Goal: Task Accomplishment & Management: Use online tool/utility

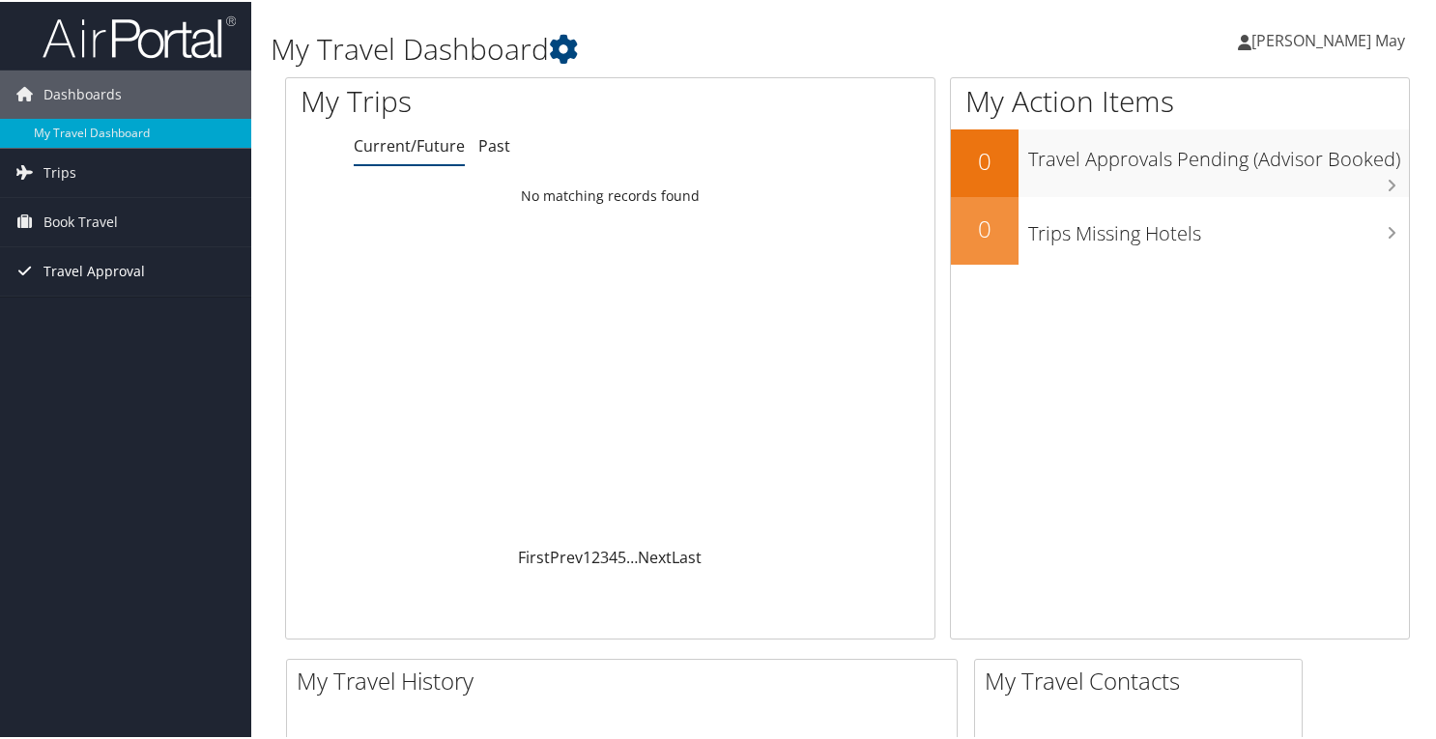
click at [102, 245] on span "Travel Approval" at bounding box center [93, 269] width 101 height 48
click at [91, 231] on span "Book Travel" at bounding box center [80, 220] width 74 height 48
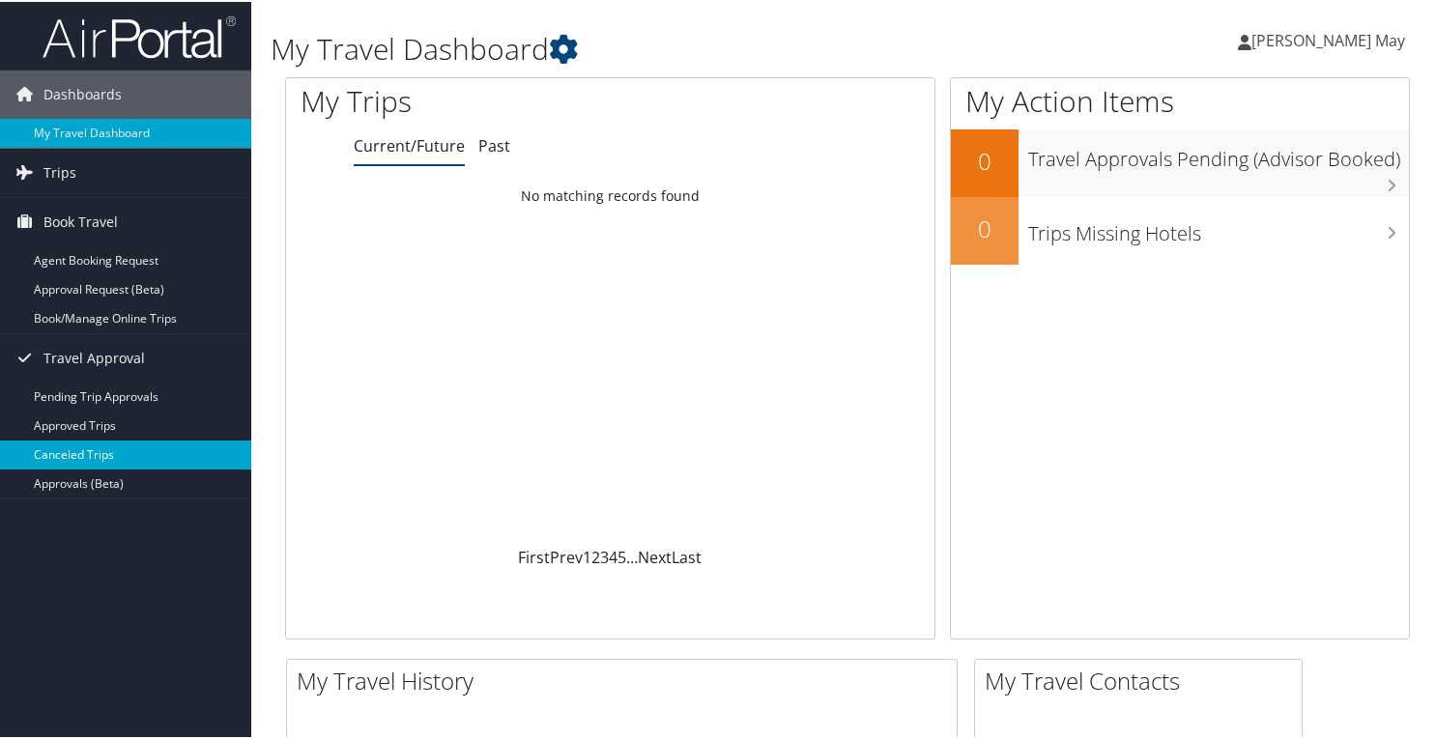
click at [81, 453] on link "Canceled Trips" at bounding box center [125, 453] width 251 height 29
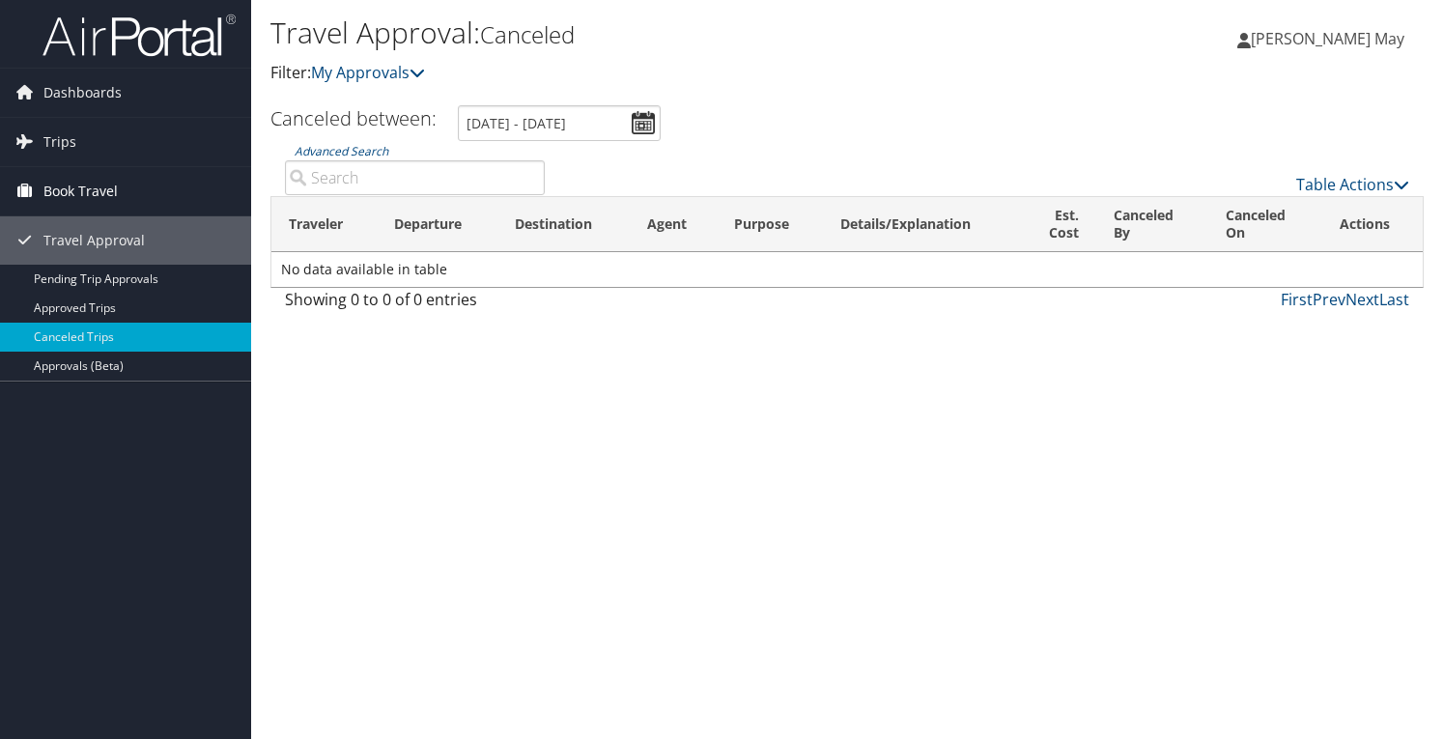
click at [85, 198] on span "Book Travel" at bounding box center [80, 191] width 74 height 48
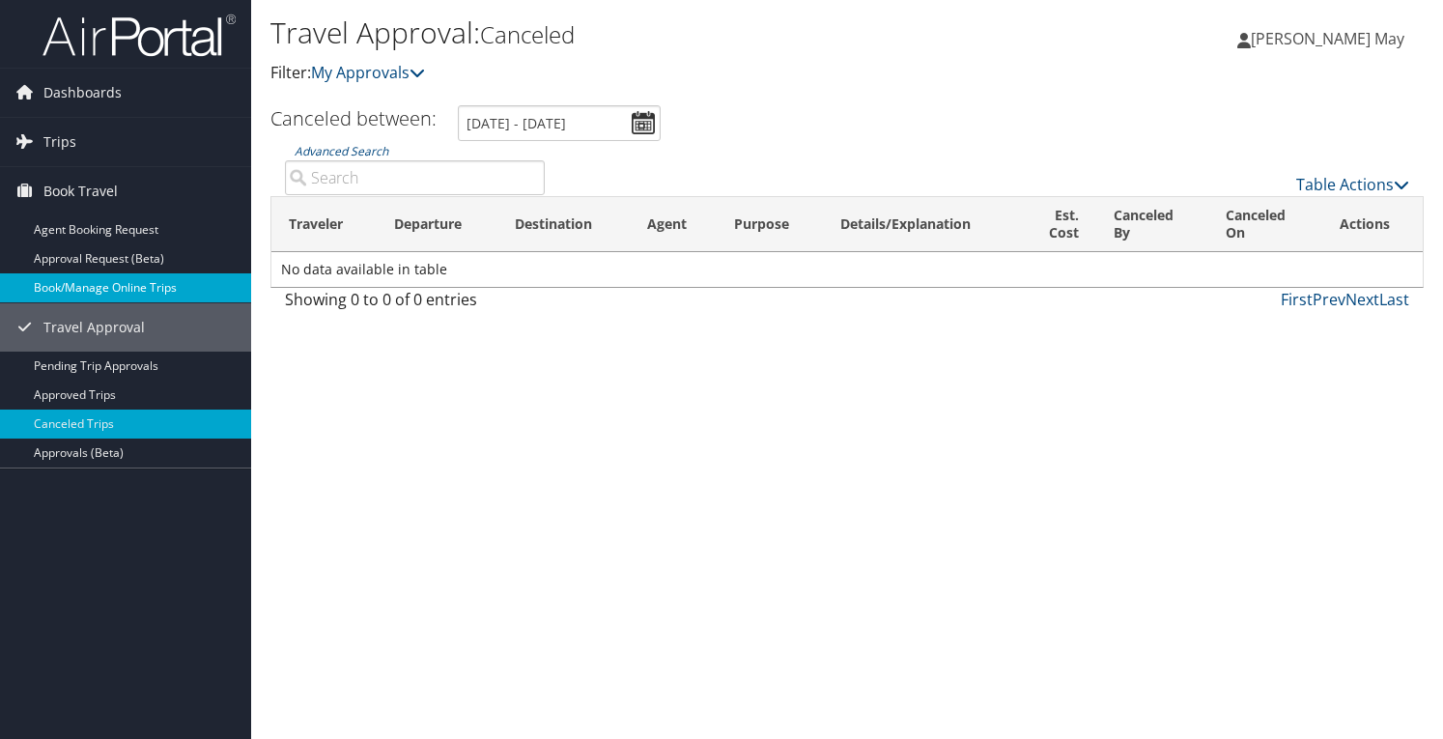
click at [100, 289] on link "Book/Manage Online Trips" at bounding box center [125, 287] width 251 height 29
